Goal: Task Accomplishment & Management: Use online tool/utility

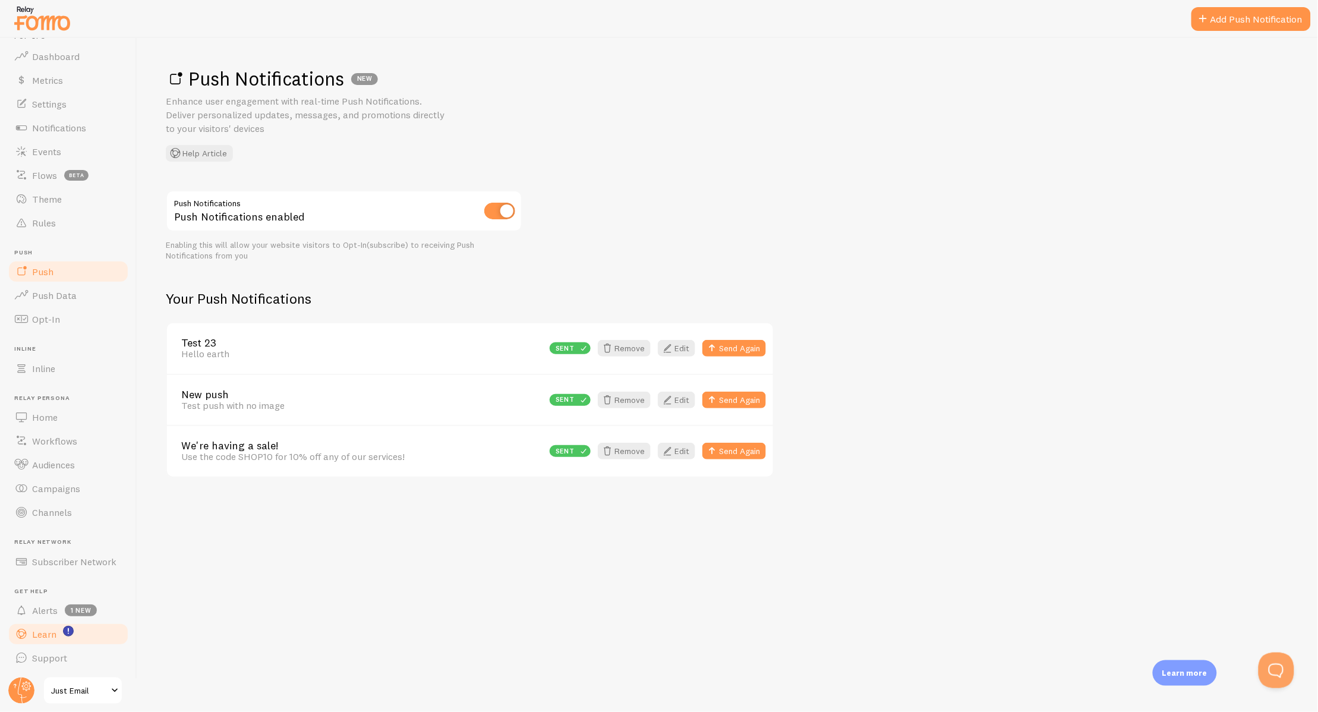
click at [45, 636] on span "Learn" at bounding box center [44, 634] width 24 height 12
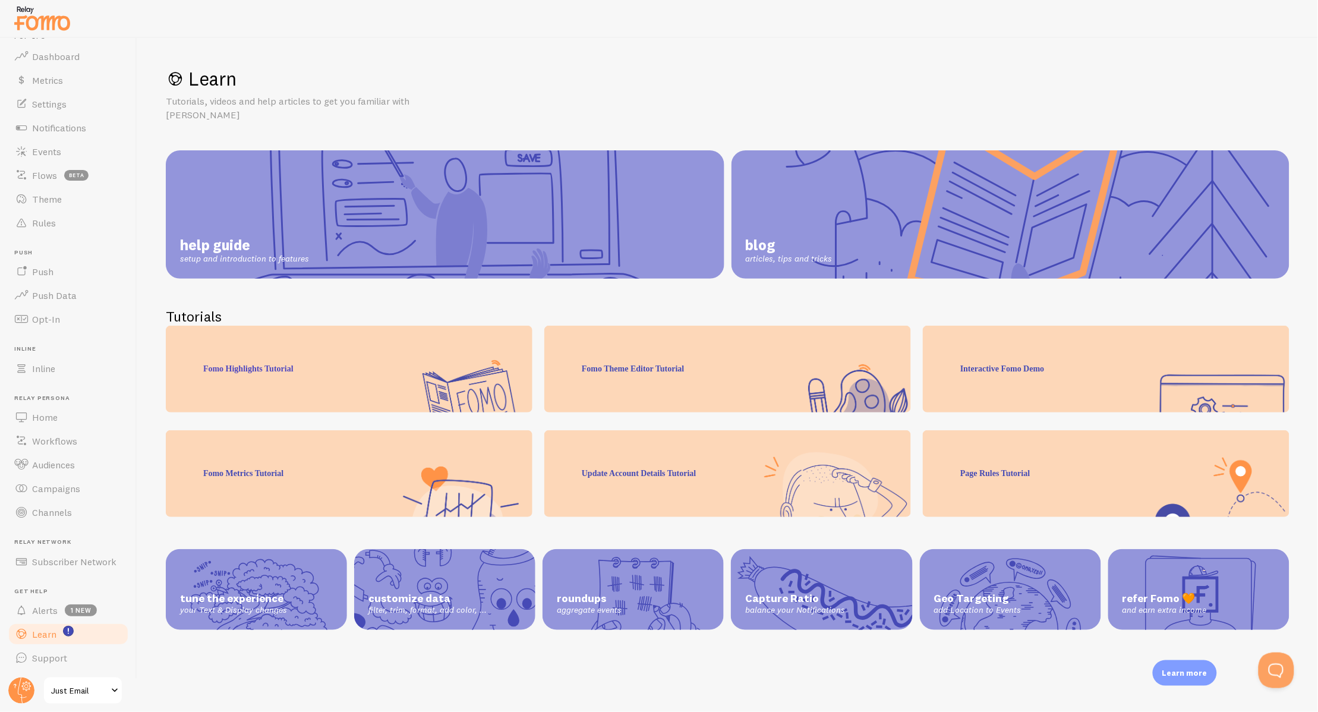
click at [237, 236] on span "help guide" at bounding box center [244, 245] width 129 height 18
click at [42, 124] on span "Settings" at bounding box center [49, 123] width 34 height 12
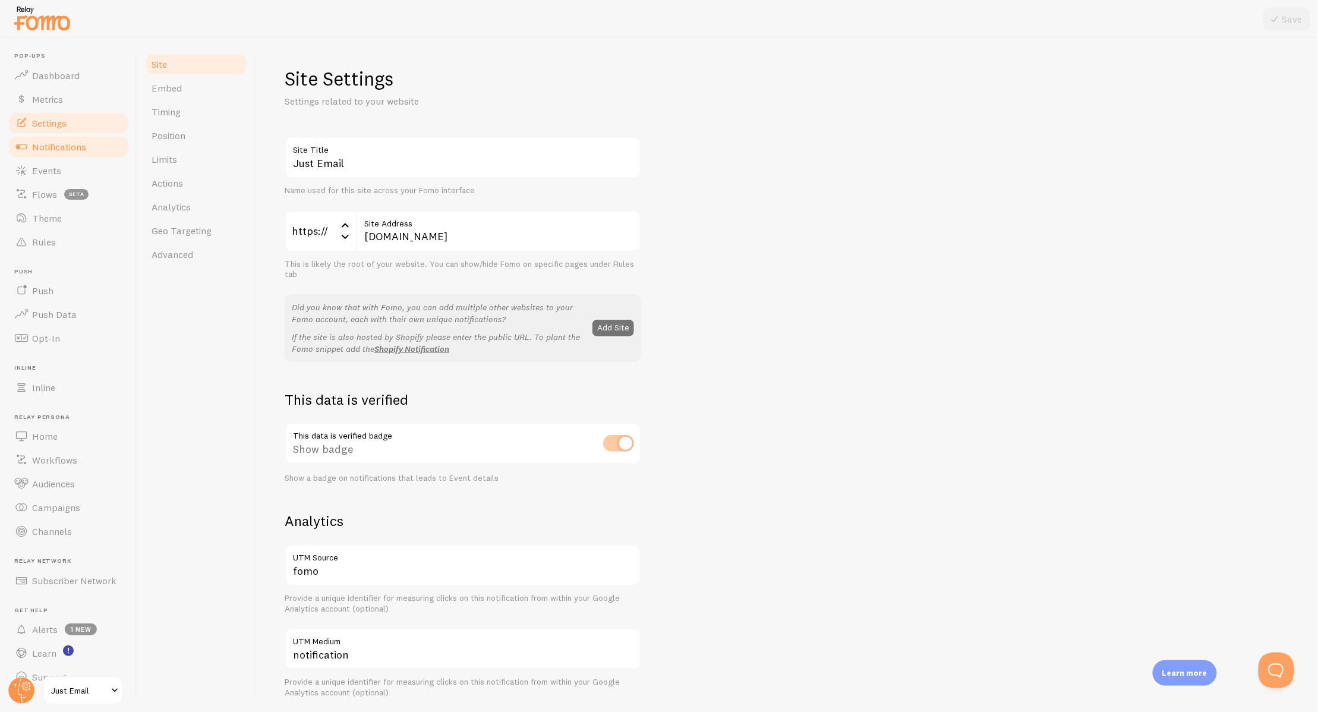
click at [46, 147] on span "Notifications" at bounding box center [59, 147] width 54 height 12
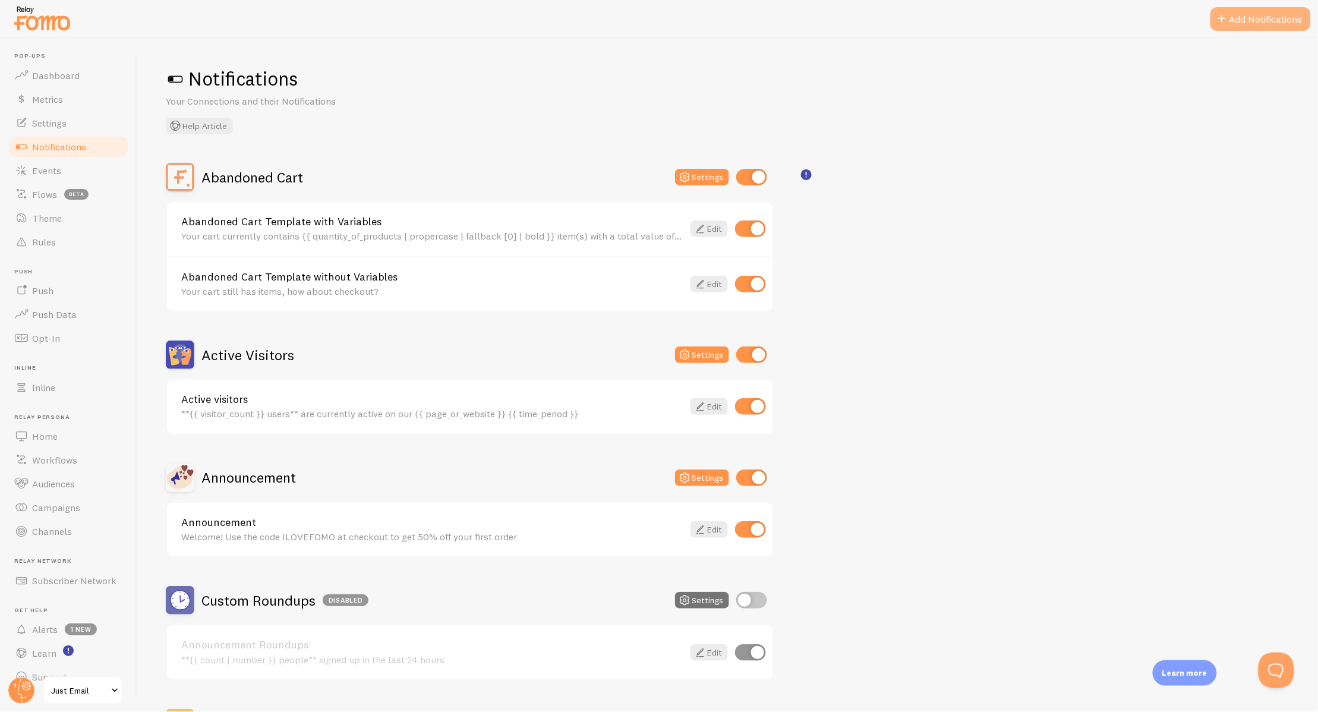
click at [1272, 20] on button "Add Notifications" at bounding box center [1261, 19] width 100 height 24
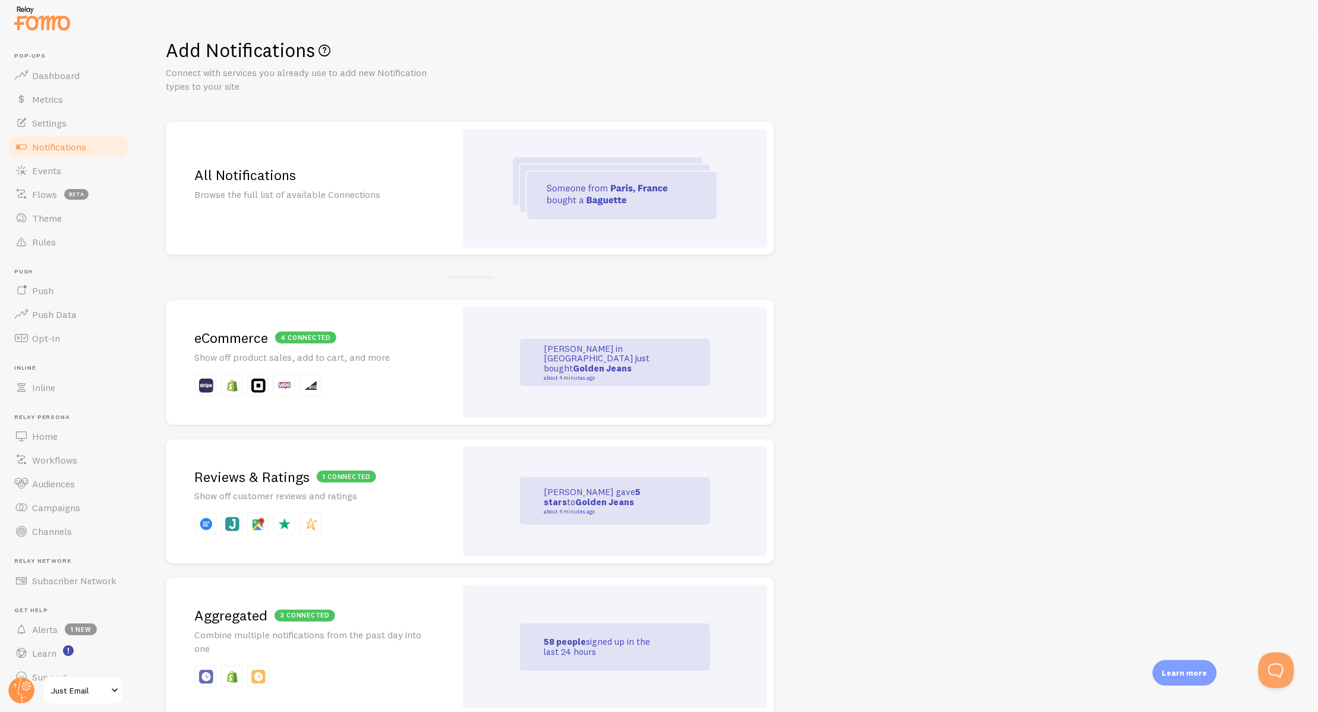
scroll to position [31, 0]
click at [554, 164] on img at bounding box center [615, 186] width 204 height 62
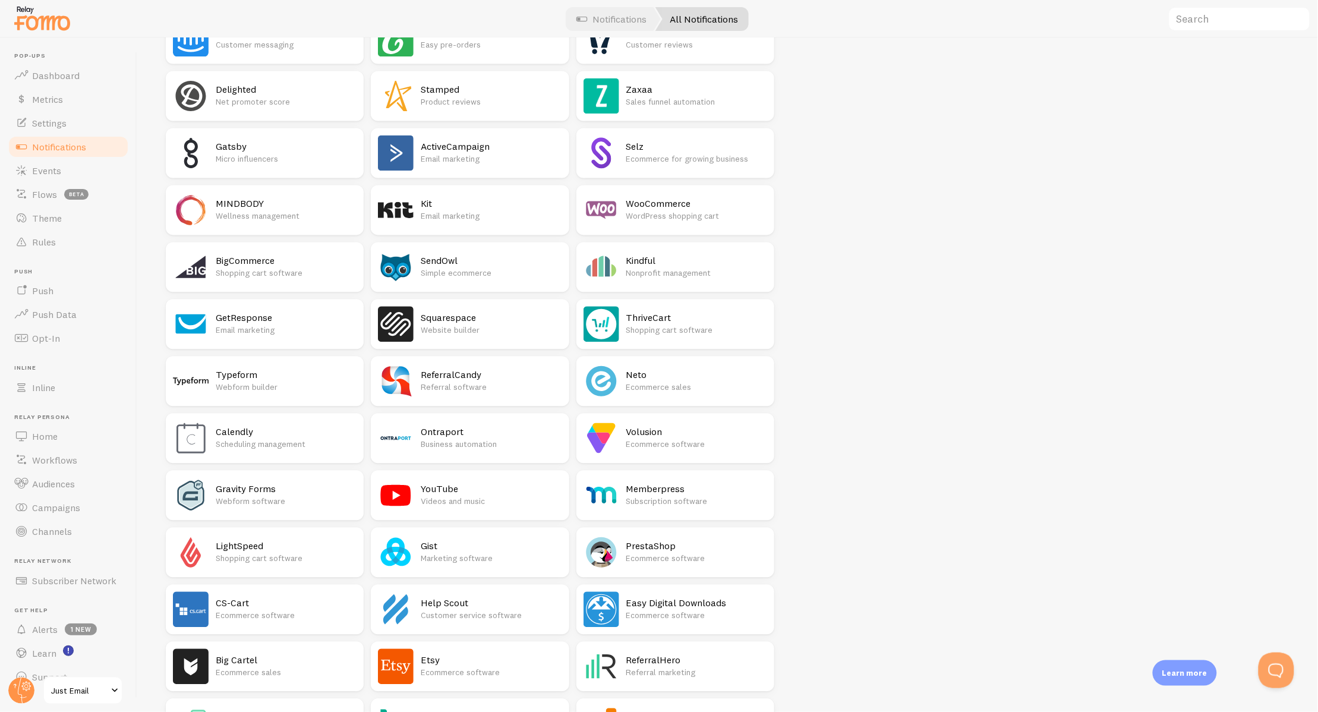
scroll to position [865, 0]
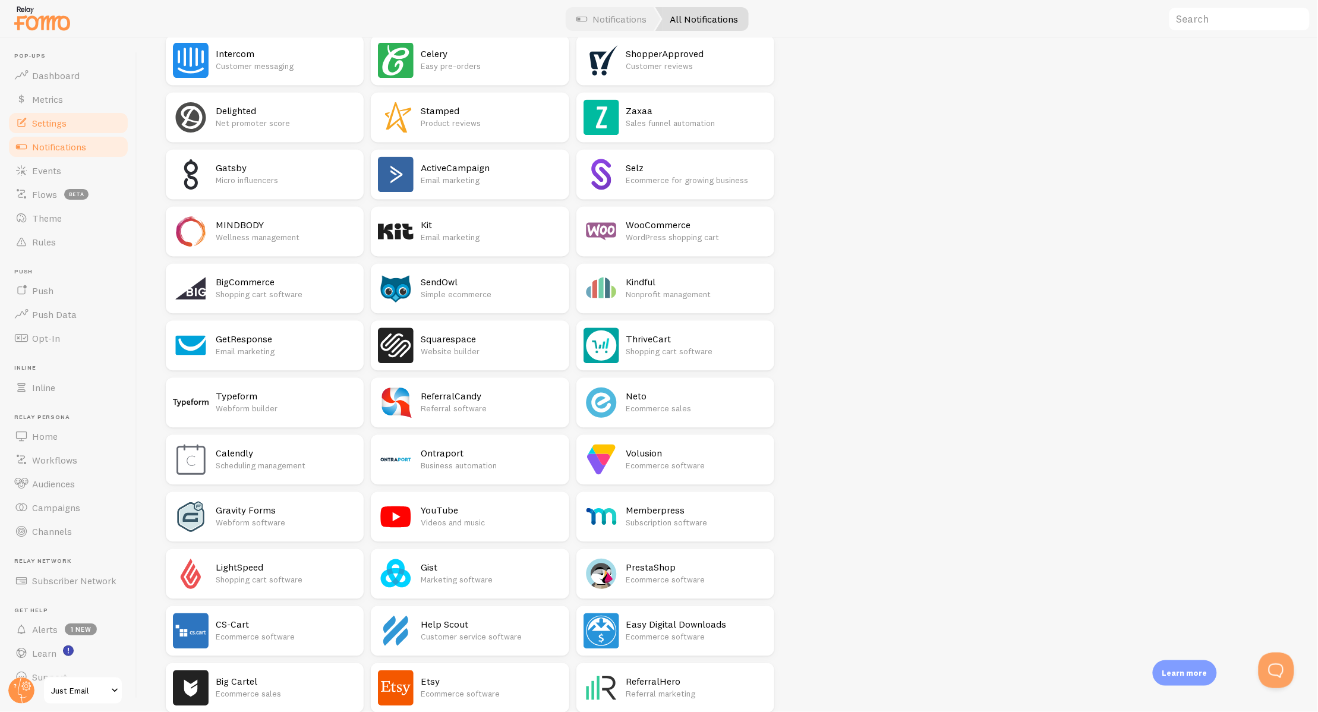
click at [55, 119] on span "Settings" at bounding box center [49, 123] width 34 height 12
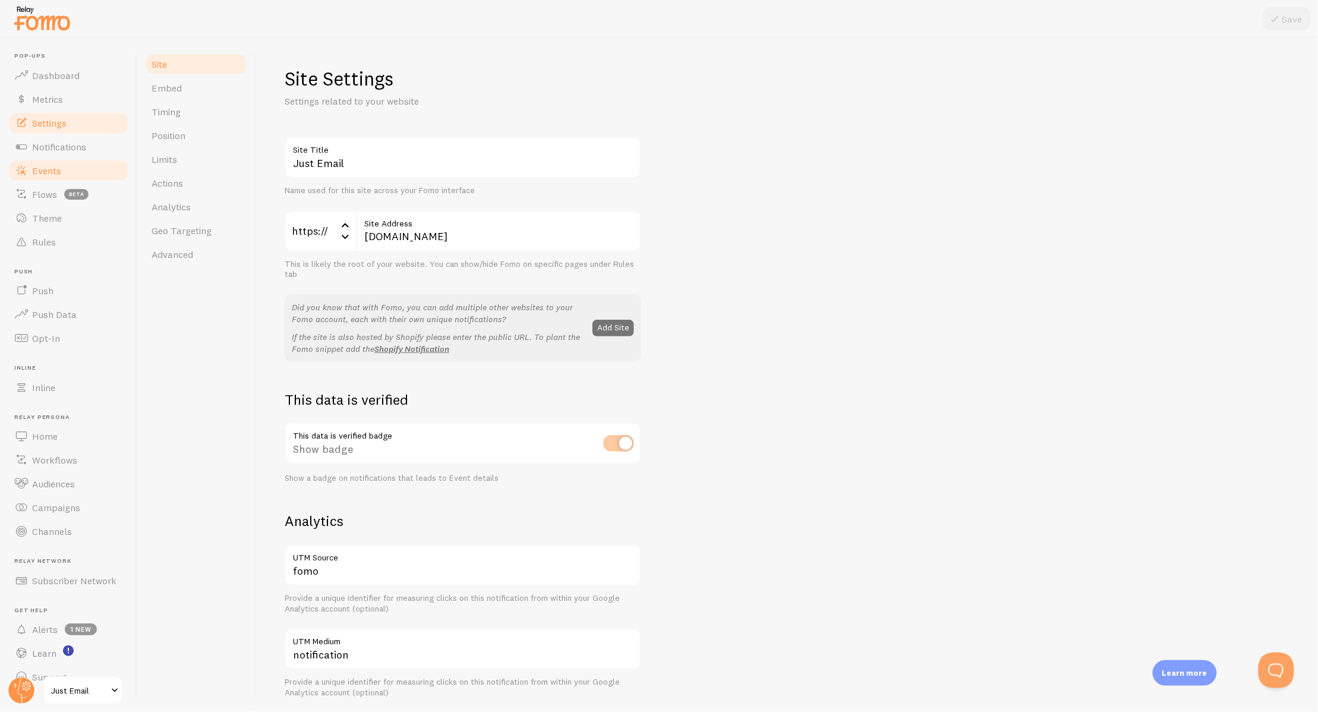
click at [59, 177] on link "Events" at bounding box center [68, 171] width 122 height 24
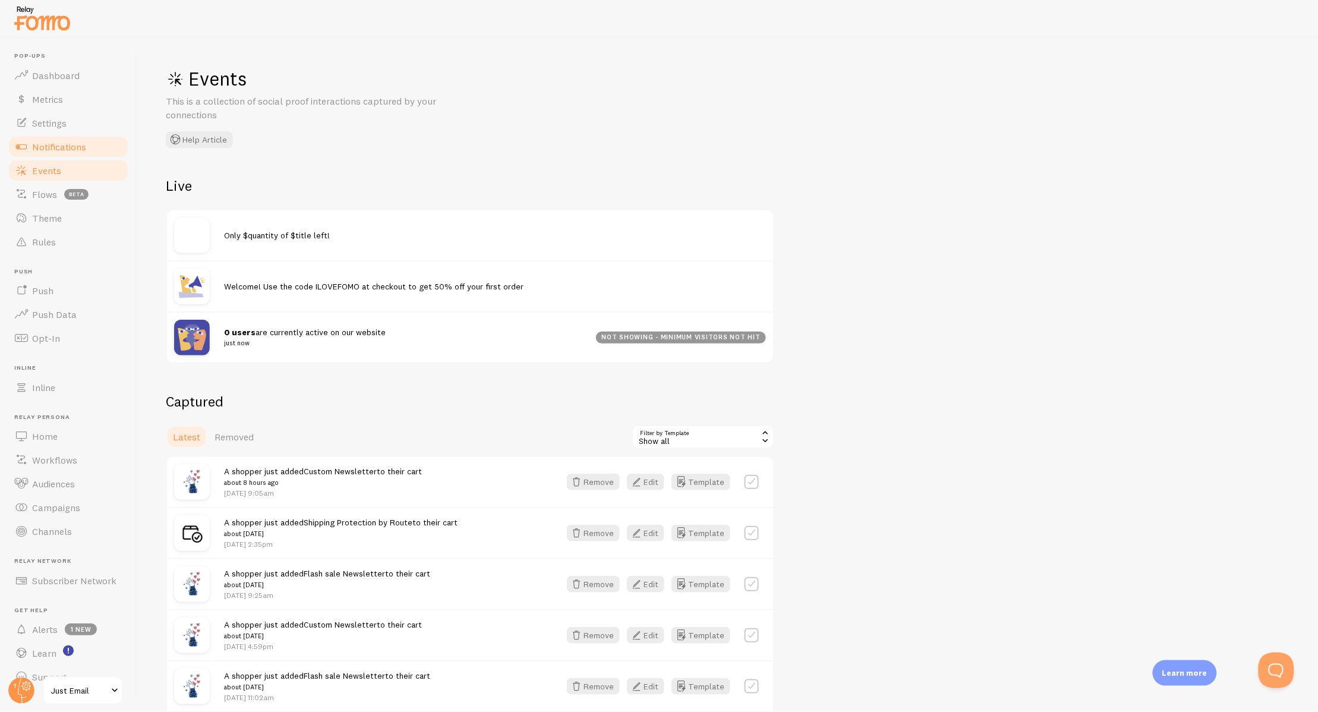
click at [42, 147] on span "Notifications" at bounding box center [59, 147] width 54 height 12
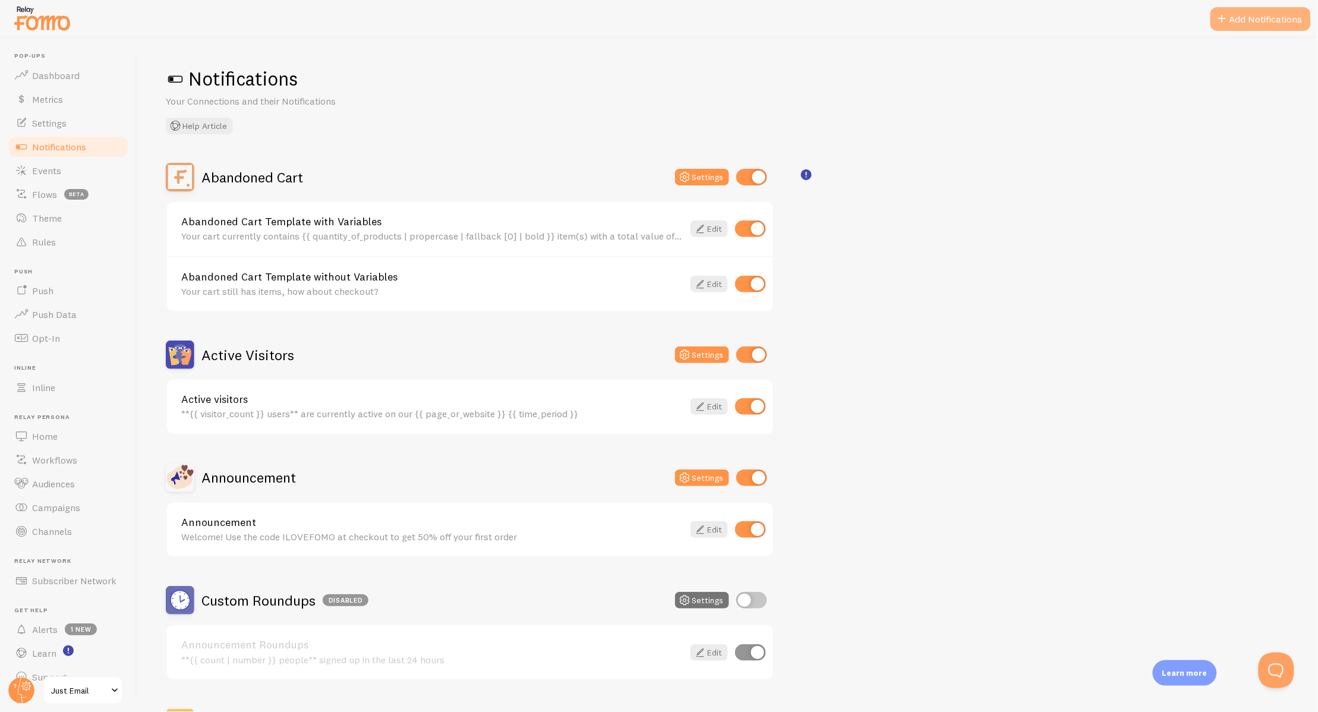
click at [1252, 17] on button "Add Notifications" at bounding box center [1261, 19] width 100 height 24
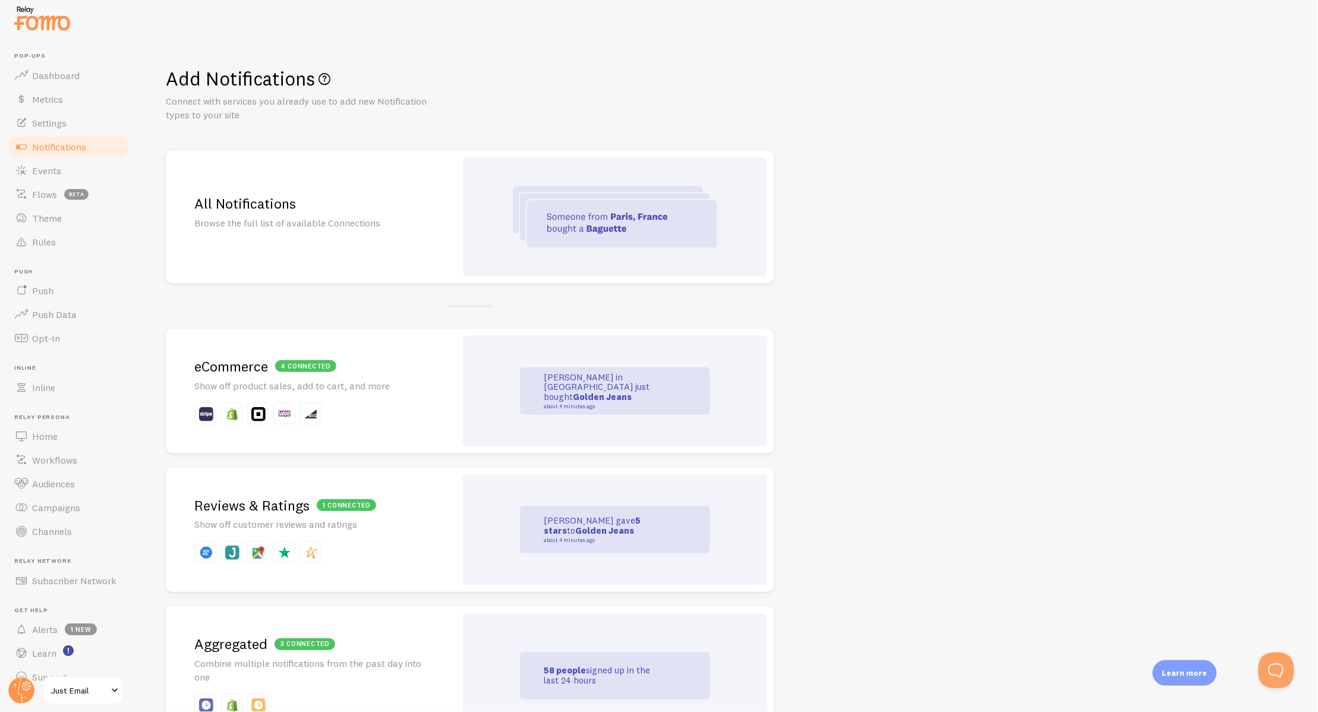
click at [402, 227] on p "Browse the full list of available Connections" at bounding box center [310, 223] width 233 height 14
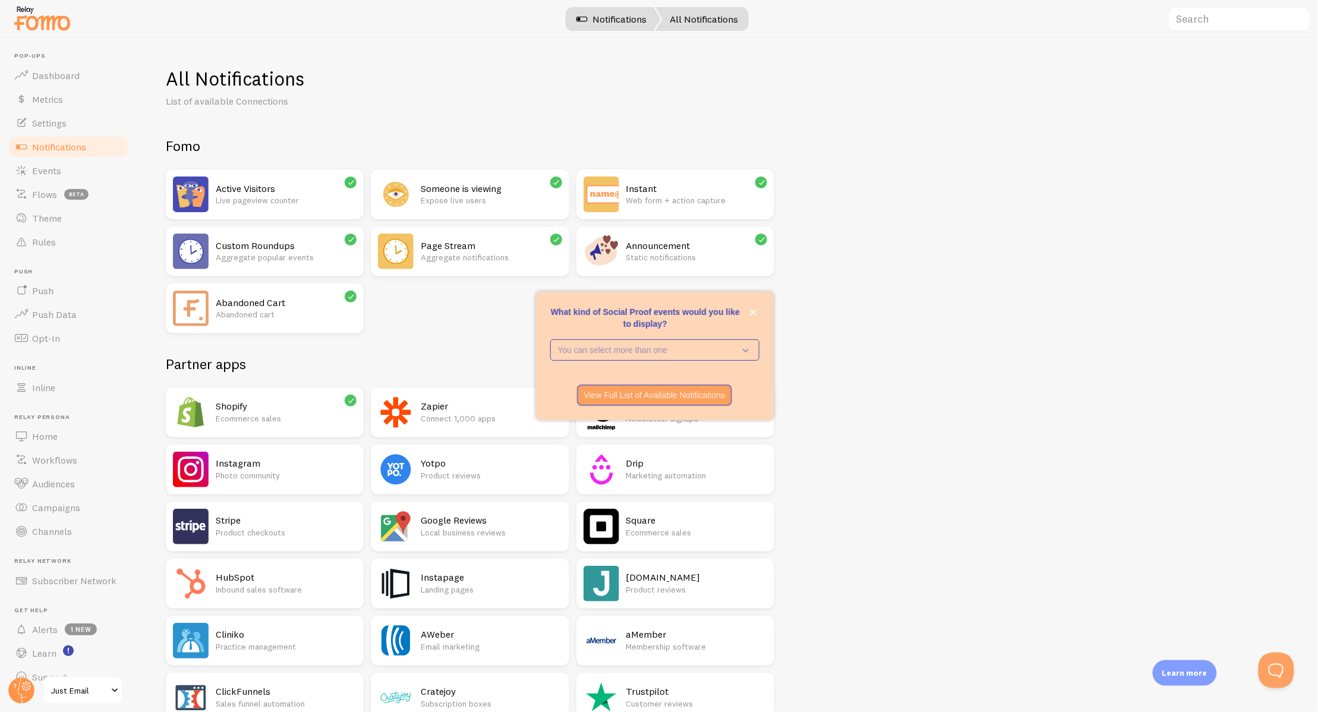
click at [644, 12] on link "Notifications" at bounding box center [611, 19] width 99 height 24
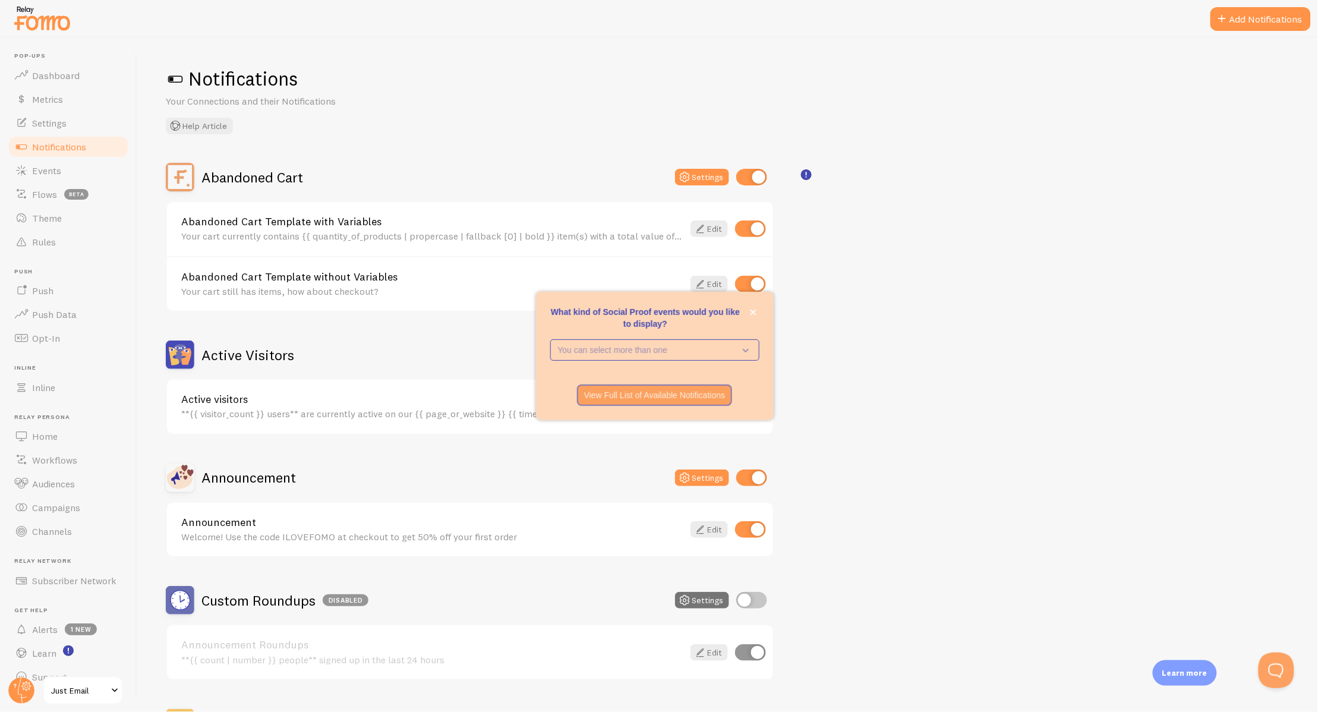
click at [499, 70] on h1 "Notifications" at bounding box center [728, 79] width 1124 height 24
click at [679, 349] on p "You can select more than one" at bounding box center [646, 350] width 177 height 12
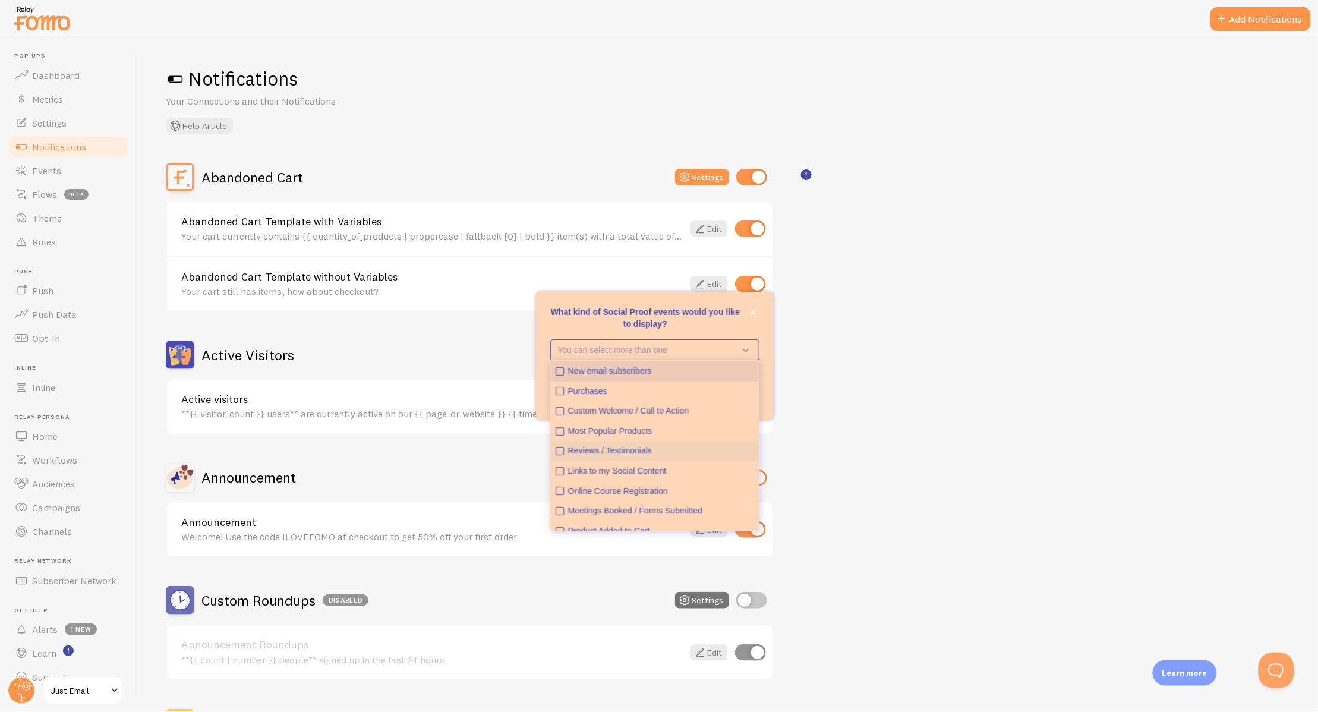
scroll to position [31, 0]
click at [756, 311] on icon "close," at bounding box center [753, 312] width 7 height 7
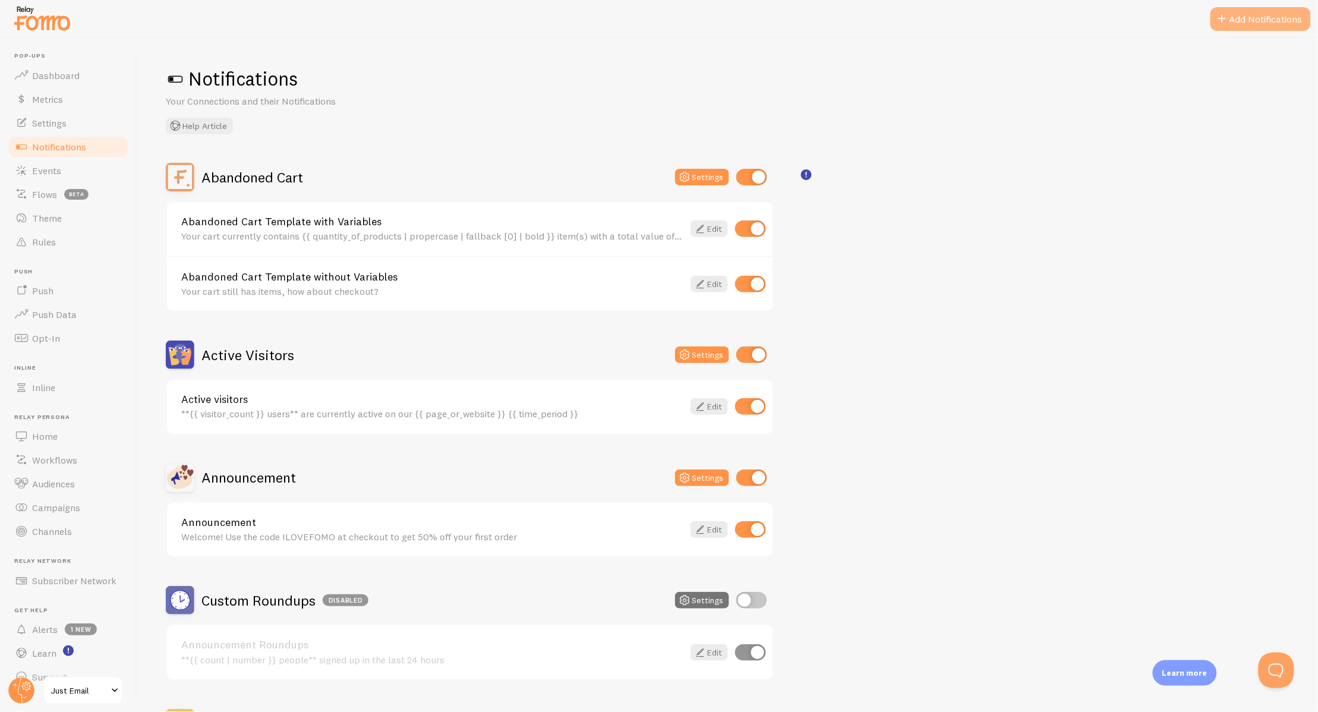
click at [1252, 18] on button "Add Notifications" at bounding box center [1261, 19] width 100 height 24
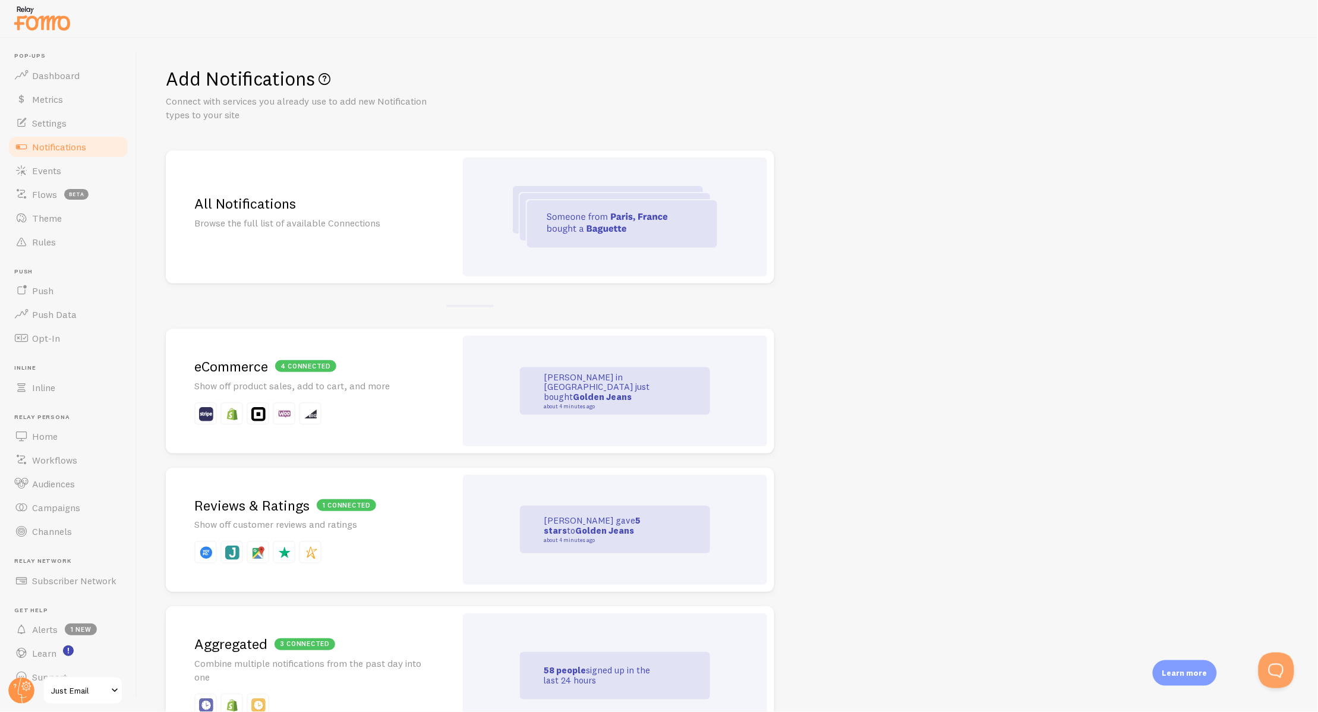
click at [370, 224] on p "Browse the full list of available Connections" at bounding box center [310, 223] width 233 height 14
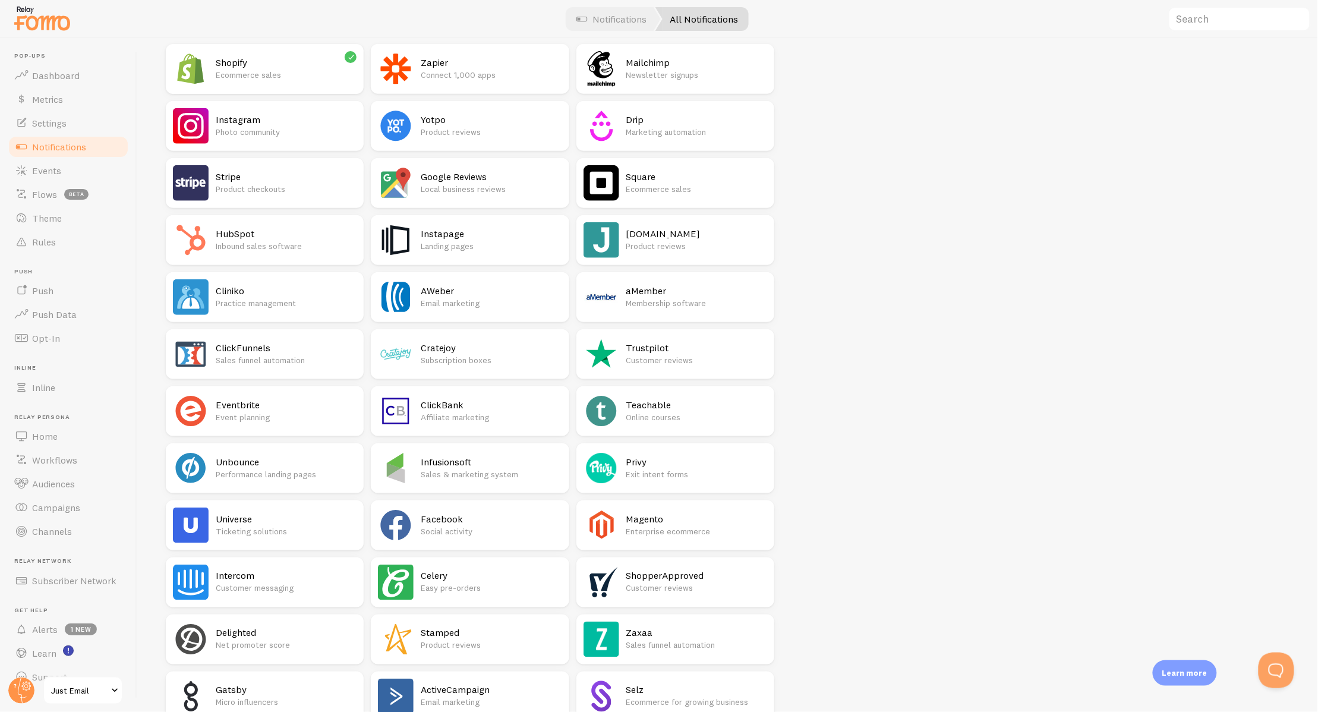
scroll to position [342, 0]
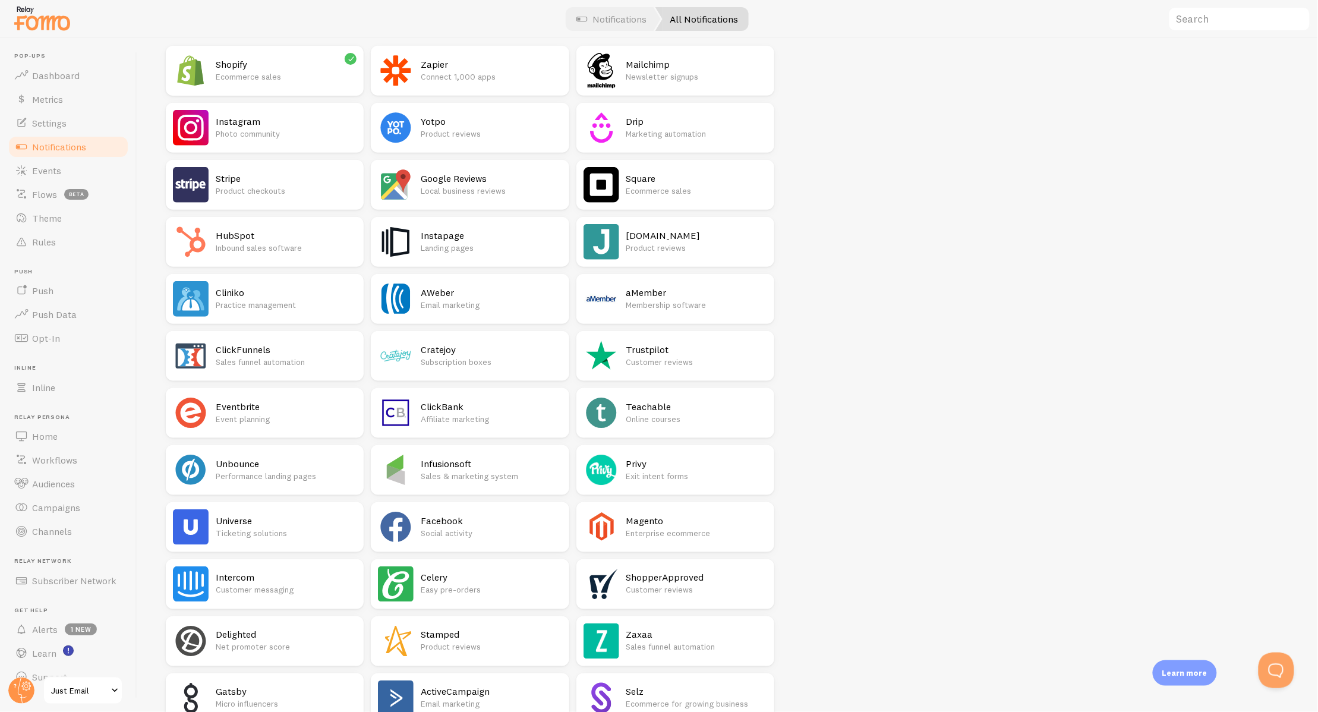
click at [667, 234] on h2 "[DOMAIN_NAME]" at bounding box center [696, 235] width 141 height 12
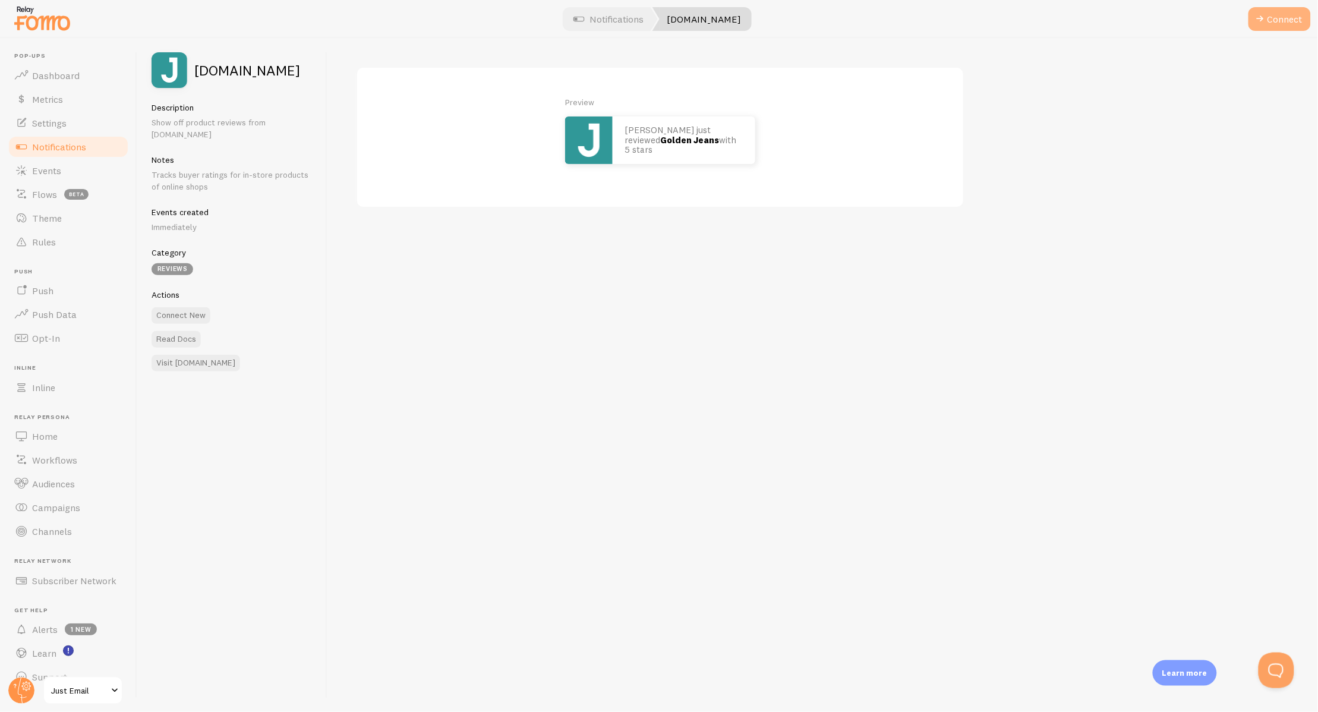
click at [1287, 18] on button "Connect" at bounding box center [1280, 19] width 62 height 24
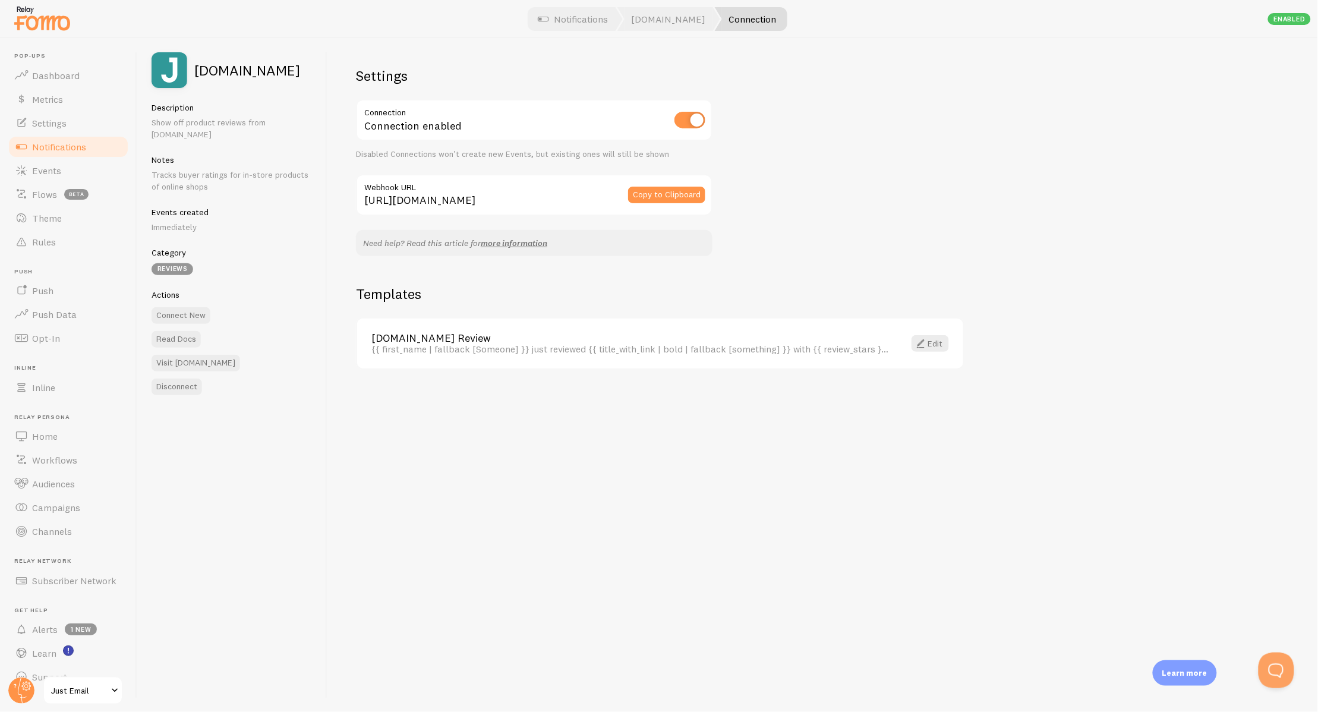
click at [439, 285] on h2 "Templates" at bounding box center [660, 294] width 609 height 18
click at [470, 62] on div "Settings Connection Connection enabled Disabled Connections won't create new Ev…" at bounding box center [822, 375] width 991 height 674
click at [479, 70] on h2 "Settings" at bounding box center [534, 76] width 357 height 18
click at [604, 18] on link "Notifications" at bounding box center [573, 19] width 99 height 24
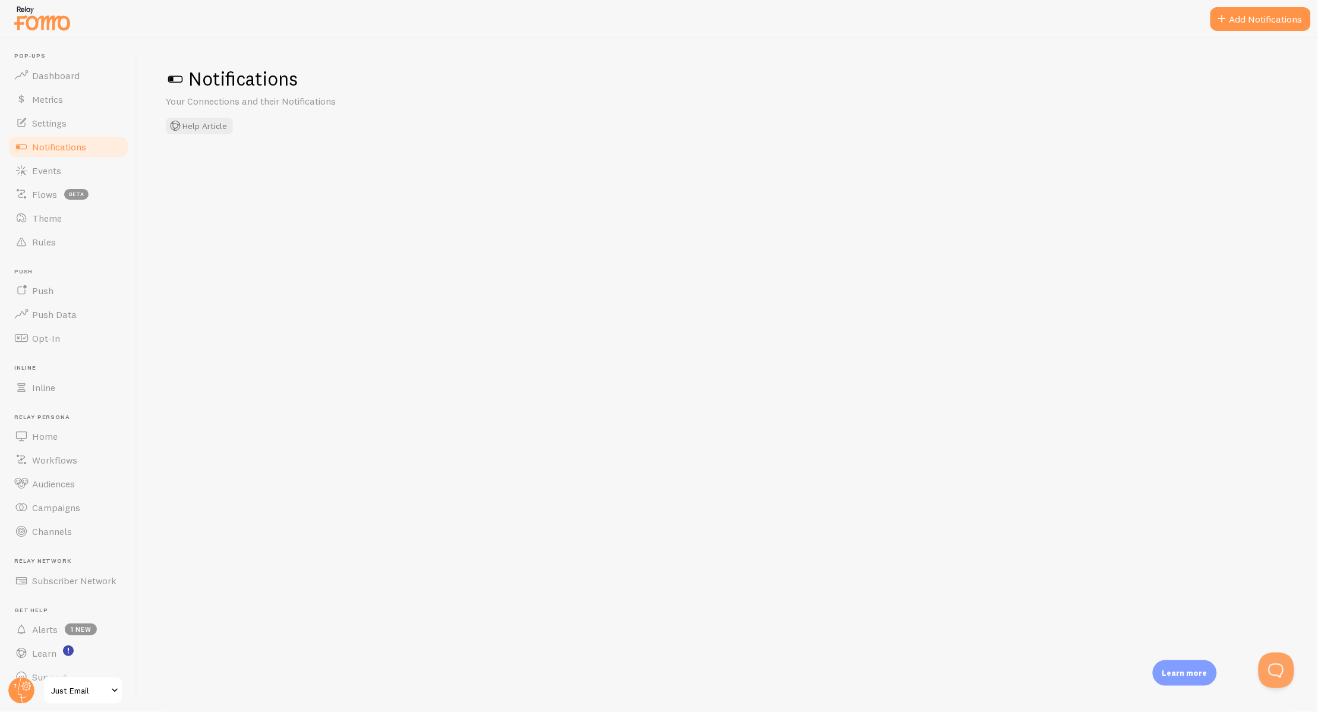
checkbox input "true"
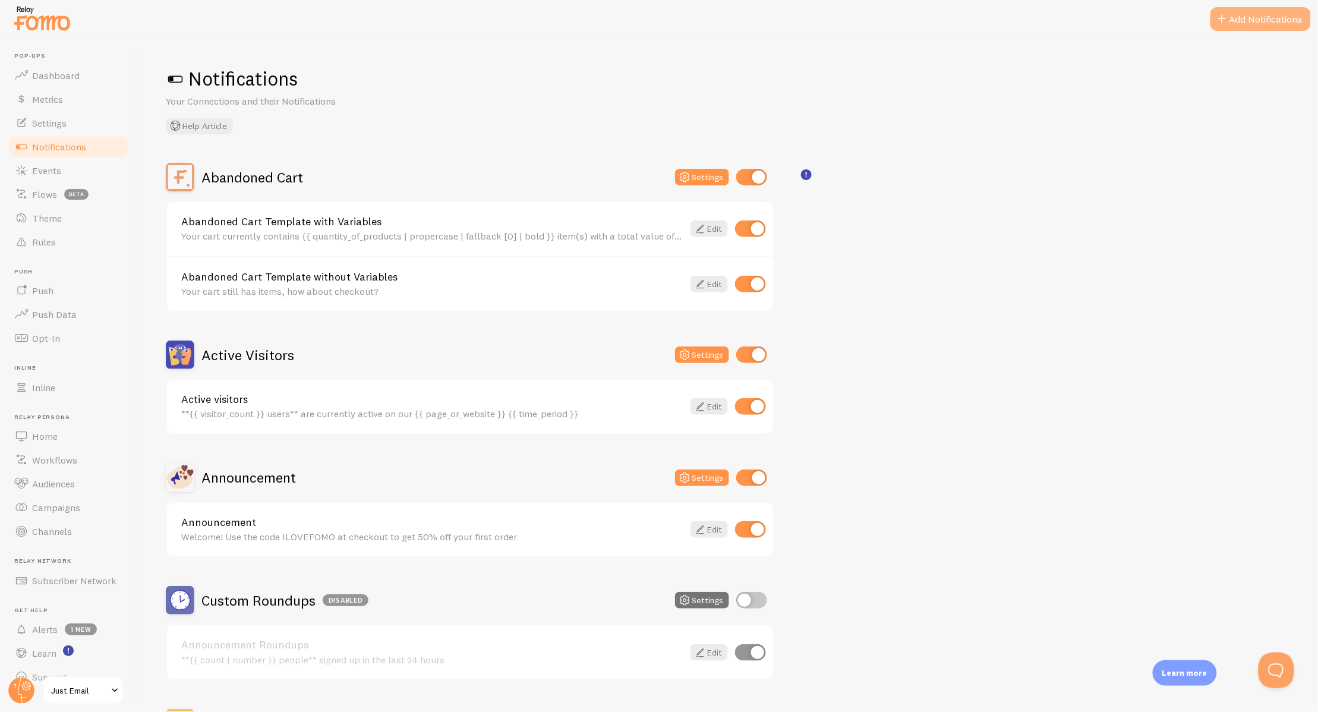
click at [1254, 26] on button "Add Notifications" at bounding box center [1261, 19] width 100 height 24
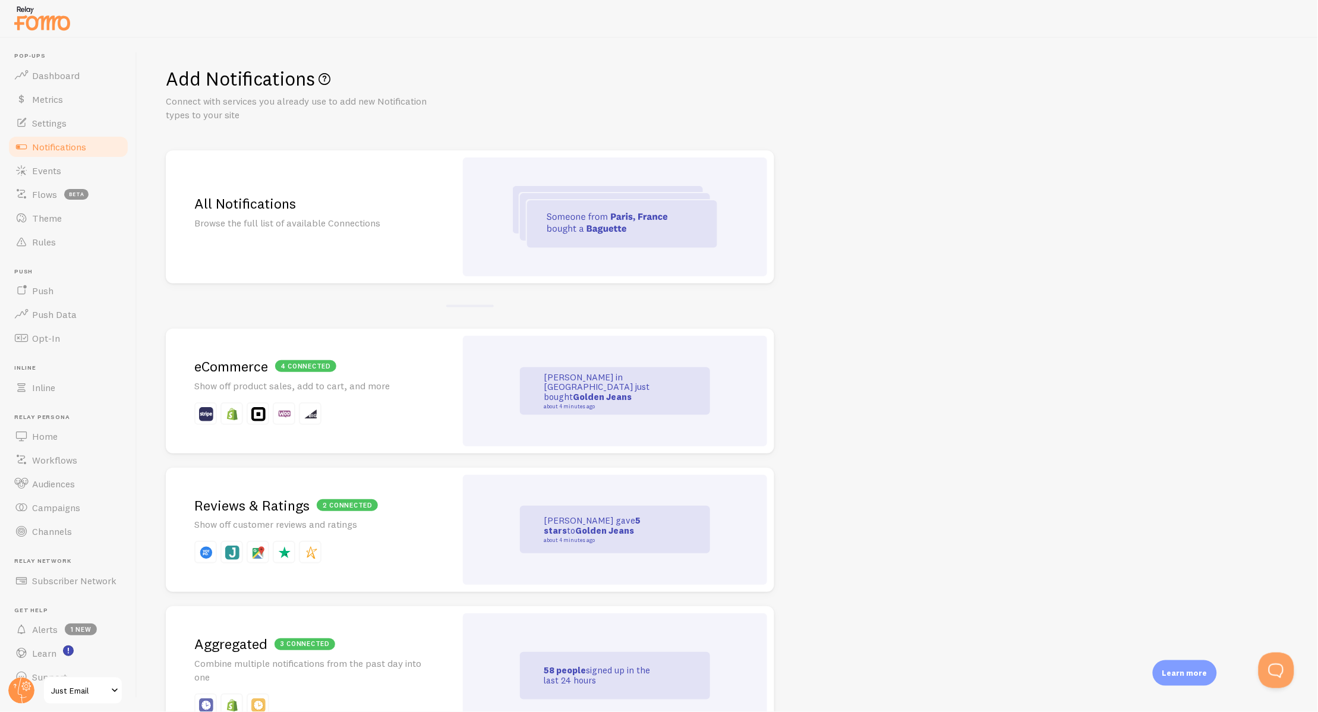
click at [628, 228] on img at bounding box center [615, 217] width 204 height 62
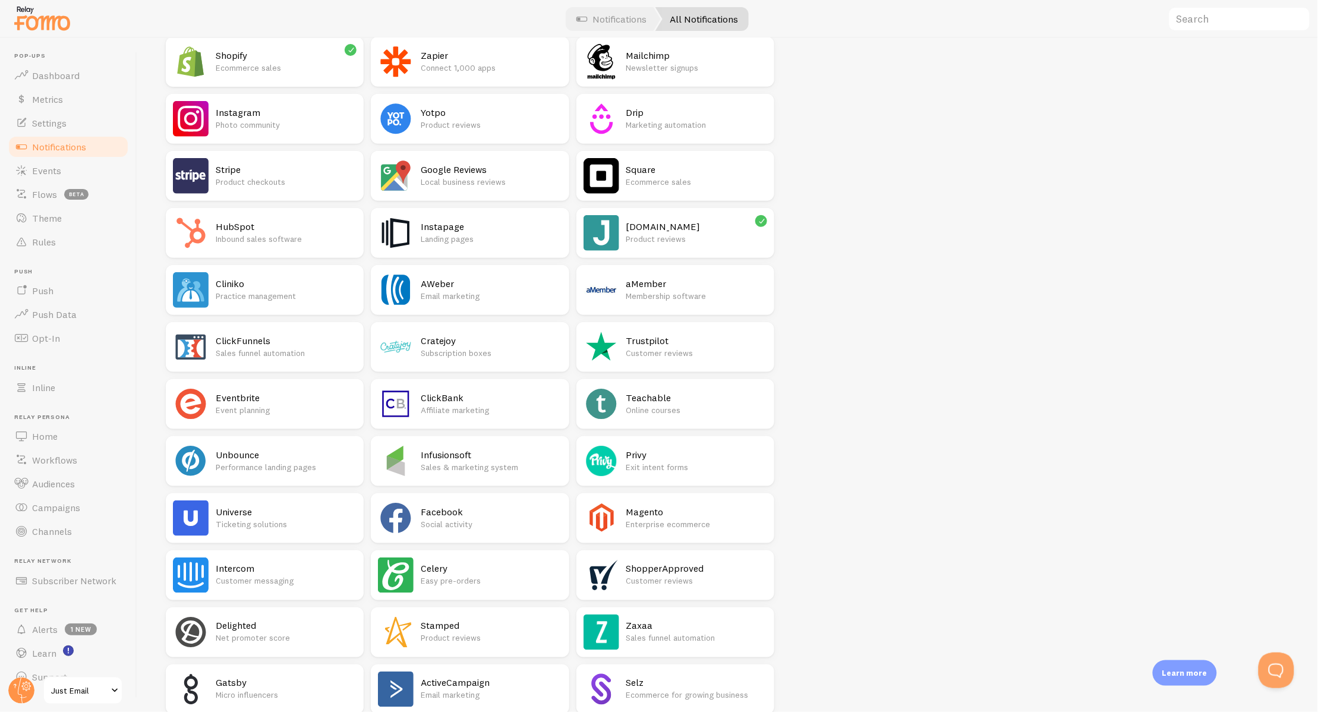
scroll to position [336, 0]
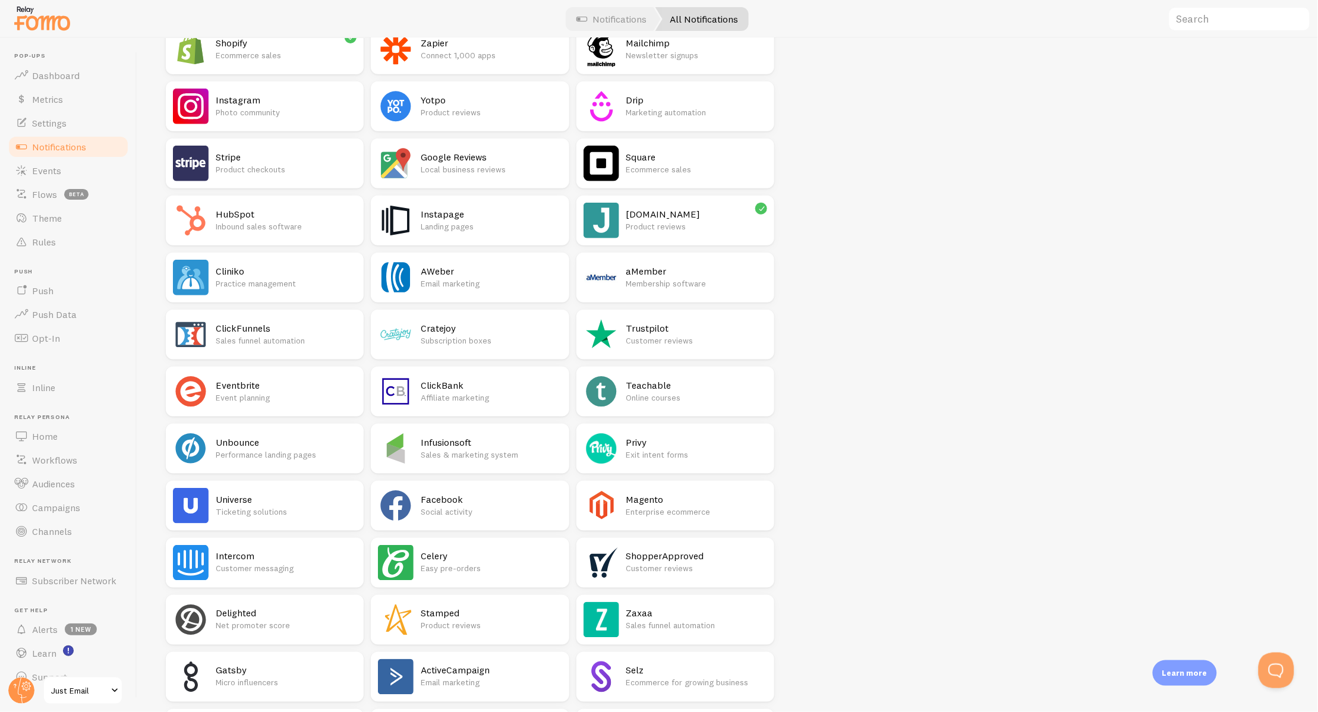
scroll to position [0, 0]
